Goal: Information Seeking & Learning: Learn about a topic

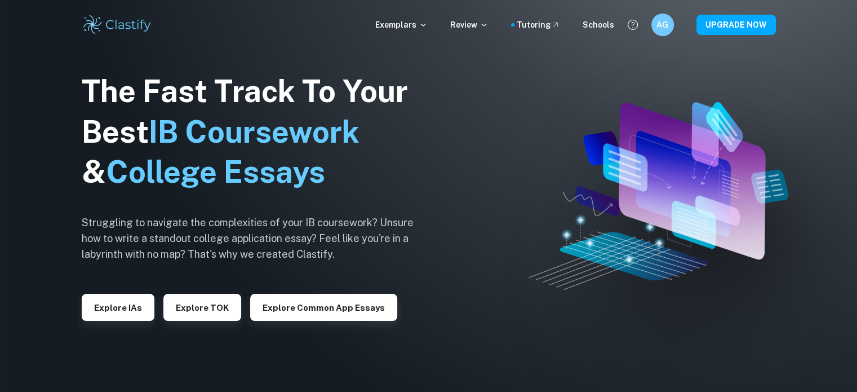
click at [651, 23] on div "Exemplars Review Tutoring Schools AG UPGRADE NOW" at bounding box center [428, 25] width 721 height 23
click at [660, 23] on h6 "AG" at bounding box center [662, 25] width 14 height 13
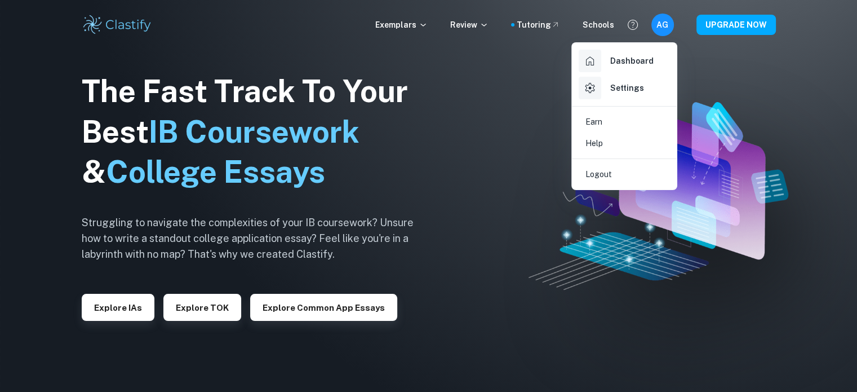
click at [608, 221] on div at bounding box center [428, 196] width 857 height 392
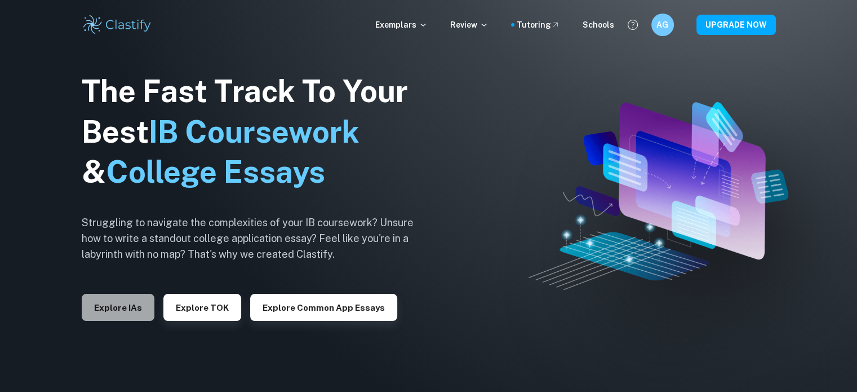
click at [128, 301] on button "Explore IAs" at bounding box center [118, 307] width 73 height 27
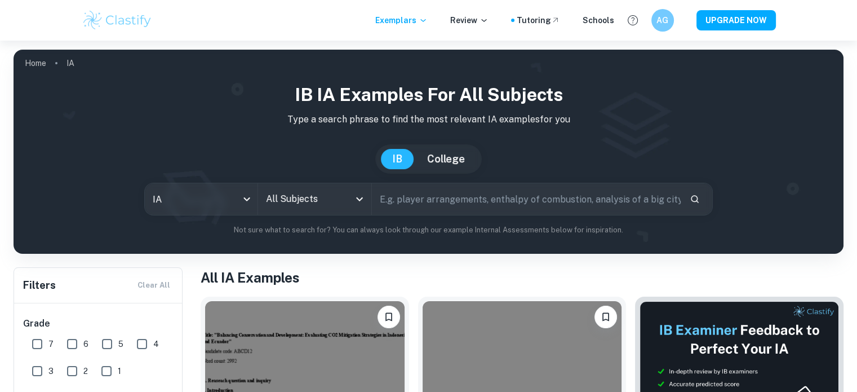
click at [403, 197] on input "text" at bounding box center [526, 199] width 309 height 32
type input "design technology"
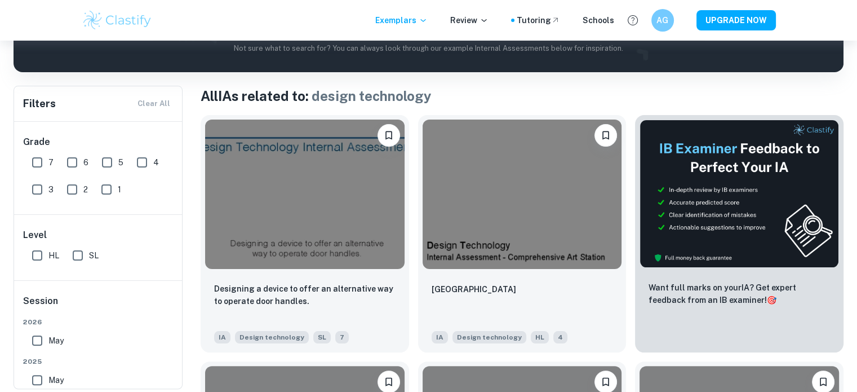
scroll to position [185, 0]
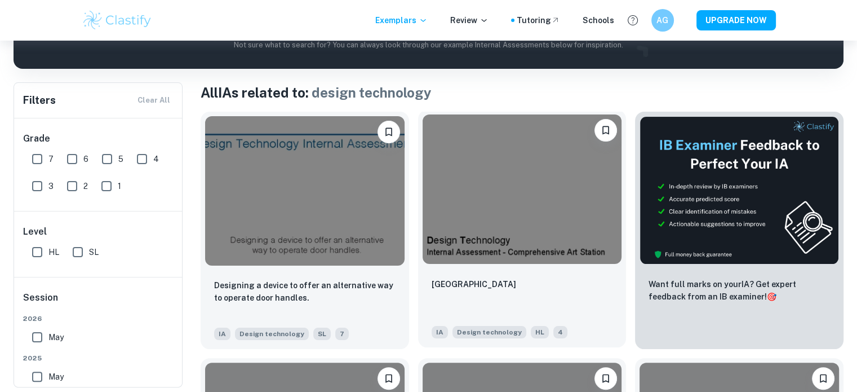
click at [530, 226] on img at bounding box center [522, 188] width 199 height 149
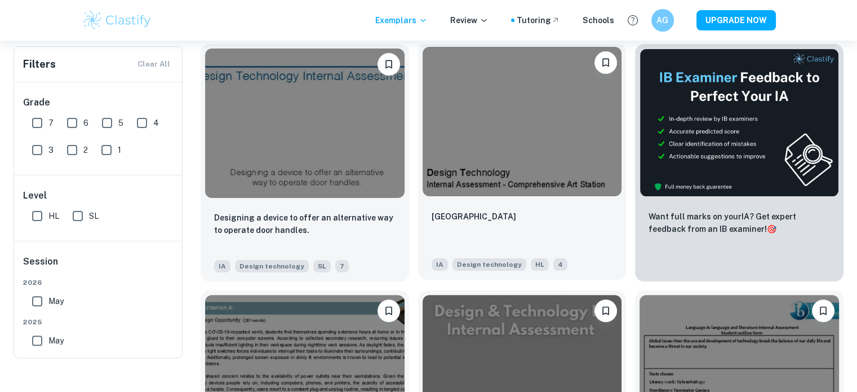
scroll to position [185, 0]
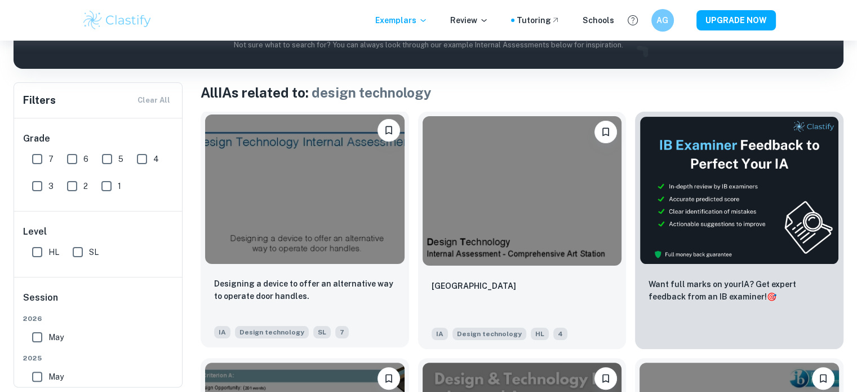
click at [308, 255] on img at bounding box center [304, 188] width 199 height 149
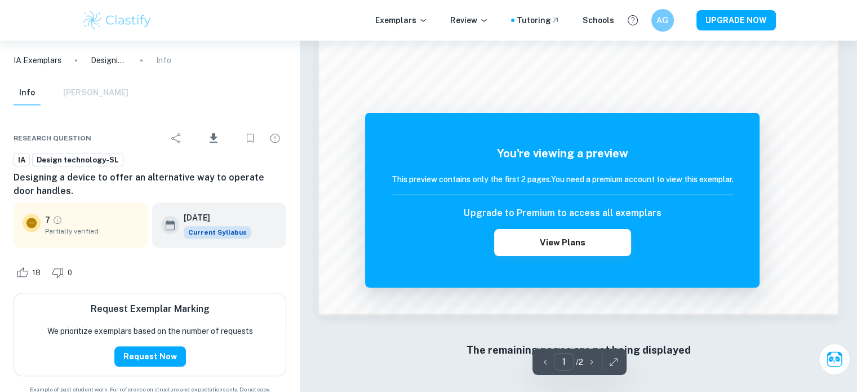
scroll to position [1208, 0]
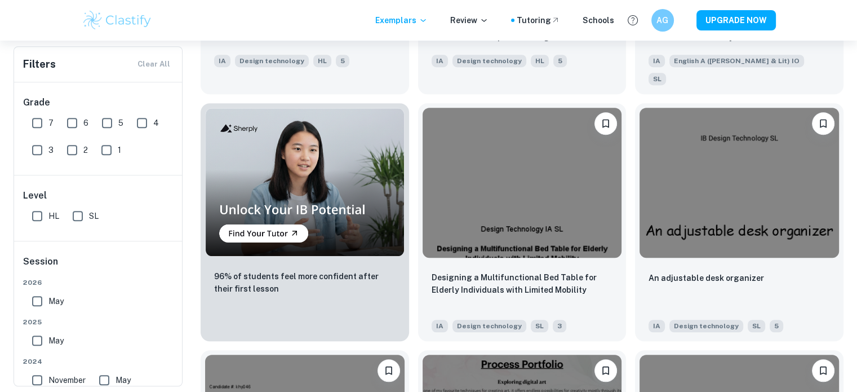
scroll to position [721, 0]
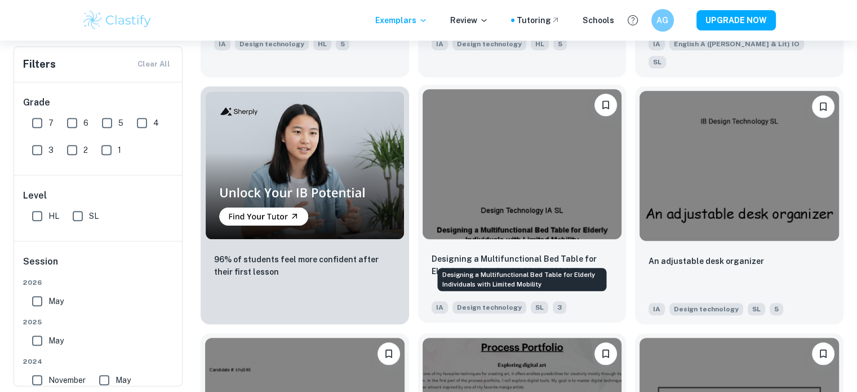
click at [513, 252] on p "Designing a Multifunctional Bed Table for Elderly Individuals with Limited Mobi…" at bounding box center [522, 264] width 181 height 25
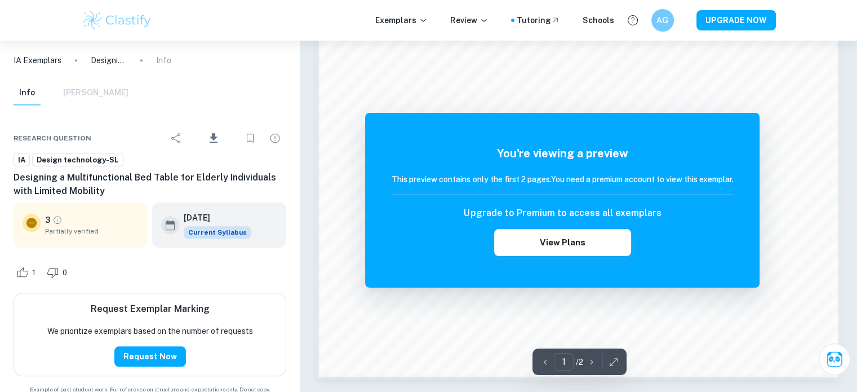
scroll to position [1086, 0]
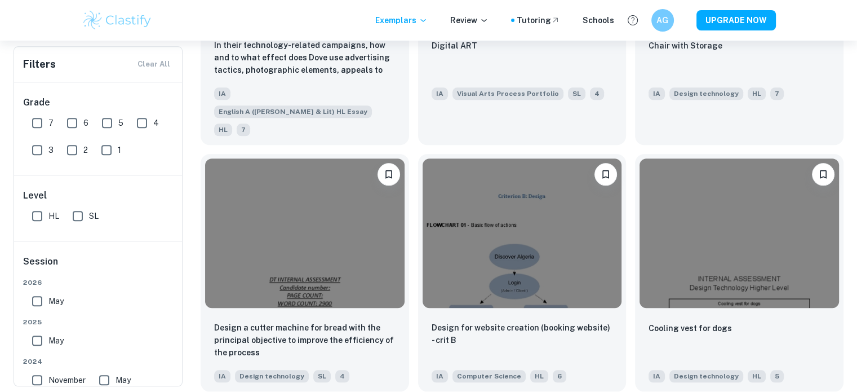
scroll to position [1187, 0]
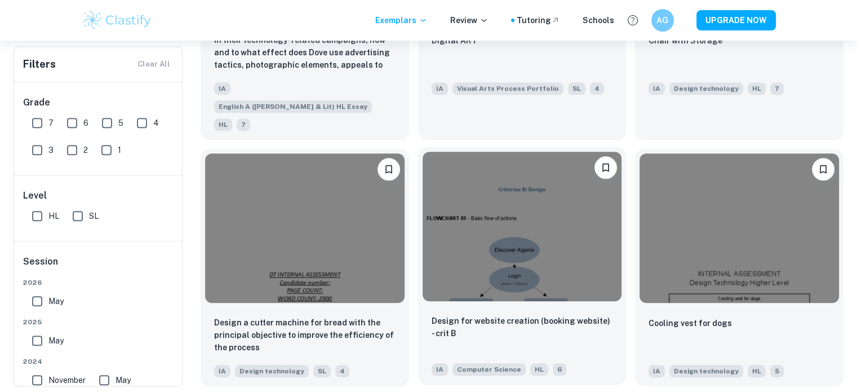
click at [525, 251] on div at bounding box center [522, 226] width 208 height 158
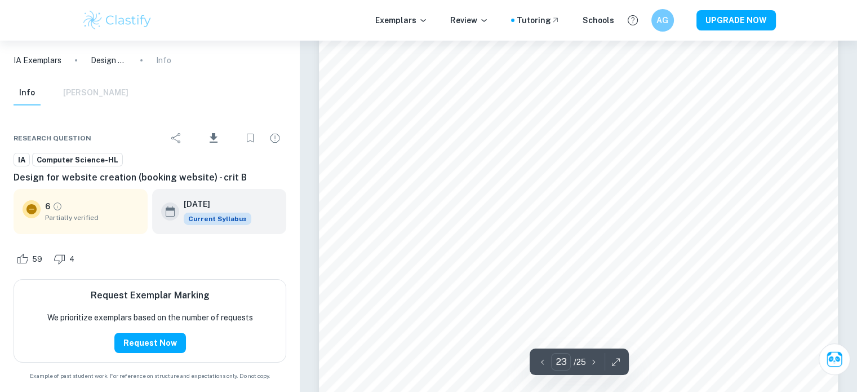
scroll to position [16718, 0]
type input "25"
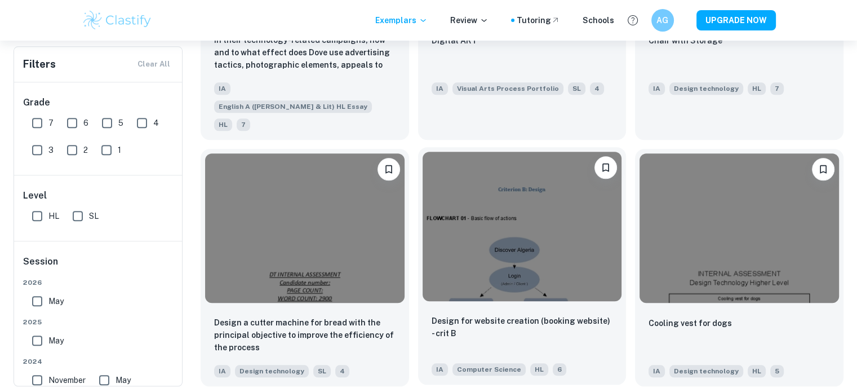
scroll to position [1388, 0]
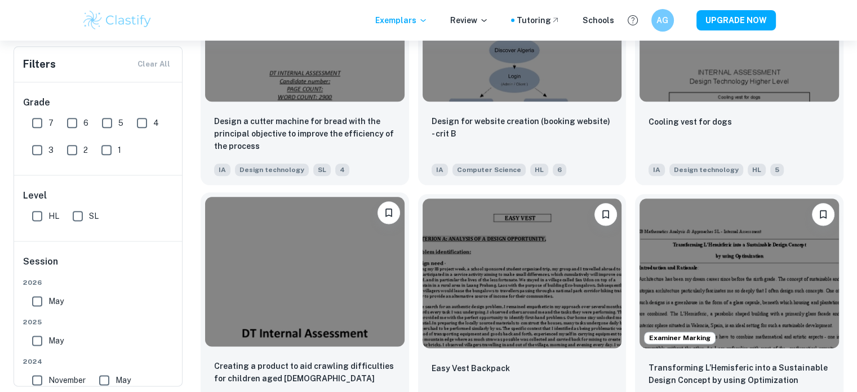
click at [302, 294] on div at bounding box center [305, 271] width 208 height 158
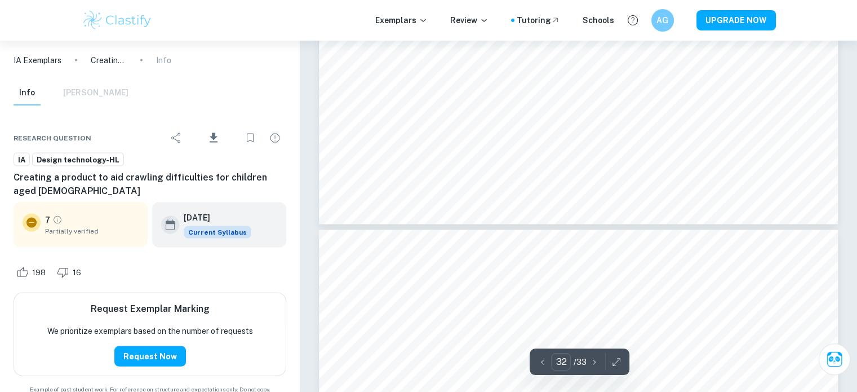
scroll to position [24625, 0]
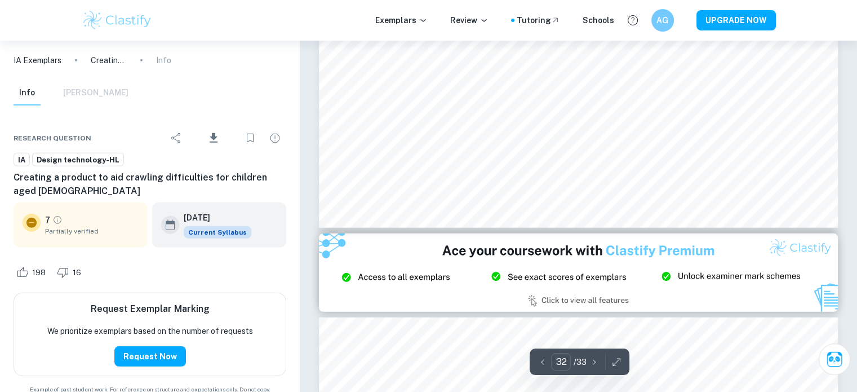
type input "33"
